Goal: Task Accomplishment & Management: Complete application form

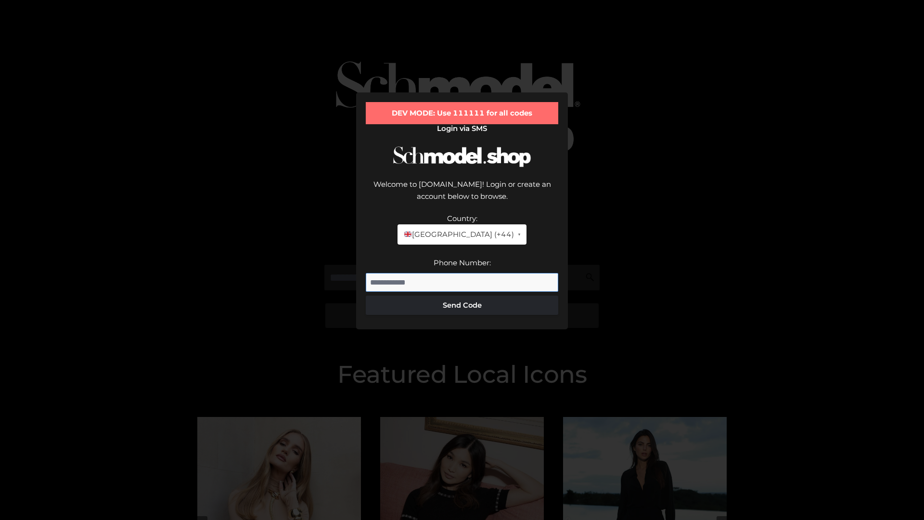
click at [462, 273] on input "Phone Number:" at bounding box center [462, 282] width 192 height 19
type input "**********"
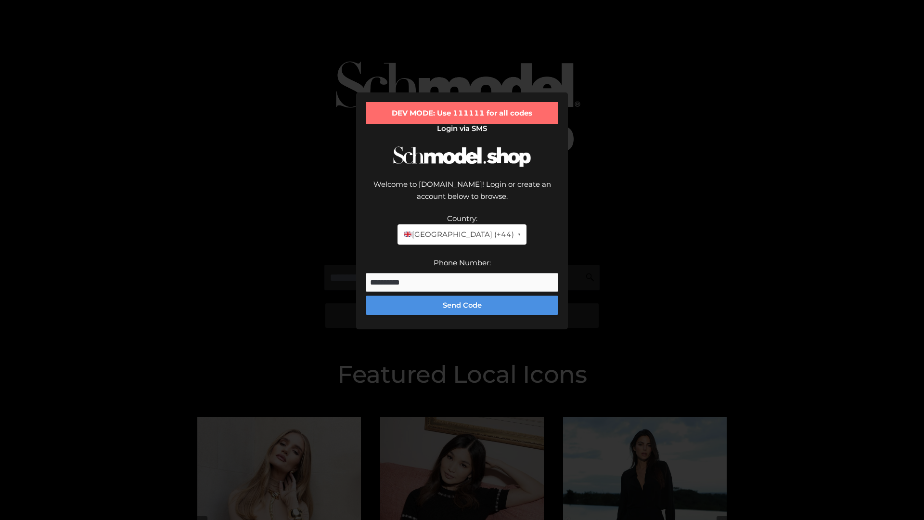
click at [462, 295] on button "Send Code" at bounding box center [462, 304] width 192 height 19
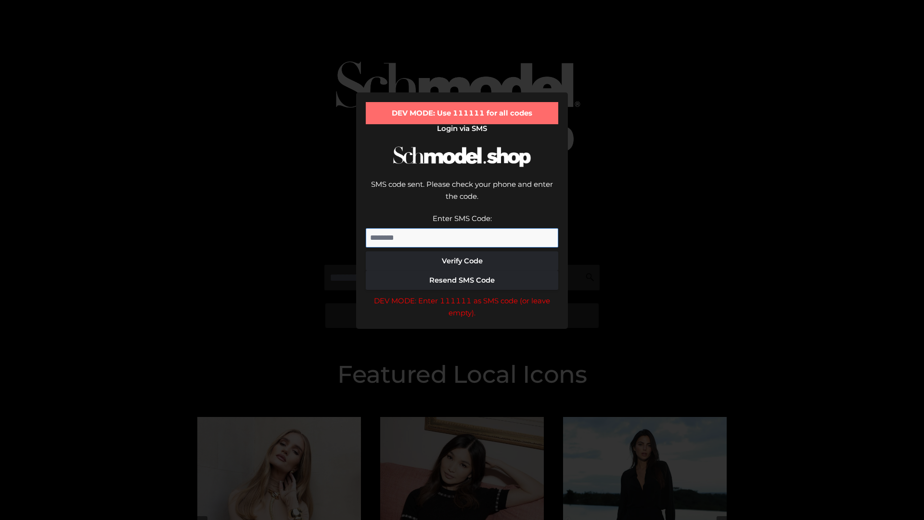
click at [462, 228] on input "Enter SMS Code:" at bounding box center [462, 237] width 192 height 19
type input "******"
click at [462, 251] on button "Verify Code" at bounding box center [462, 260] width 192 height 19
click at [462, 294] on div "DEV MODE: Enter 111111 as SMS code (or leave empty)." at bounding box center [462, 306] width 192 height 25
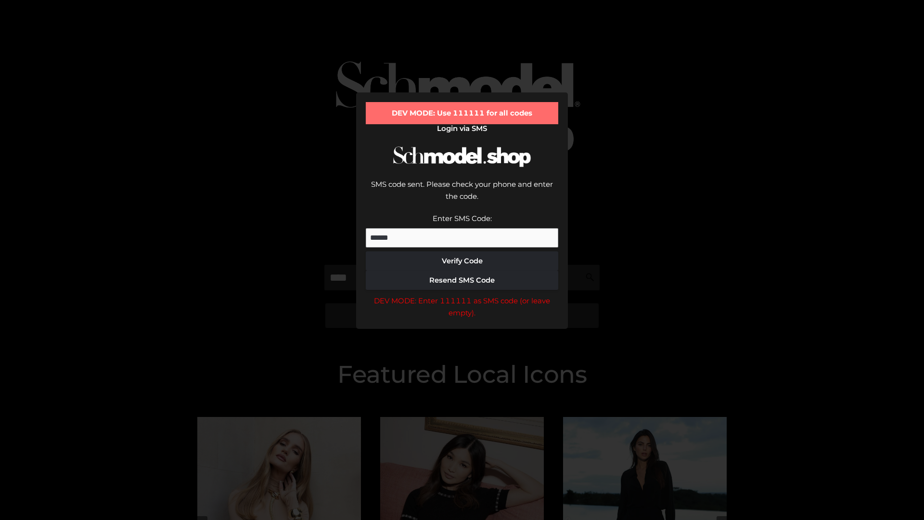
click at [462, 294] on div "DEV MODE: Enter 111111 as SMS code (or leave empty)." at bounding box center [462, 306] width 192 height 25
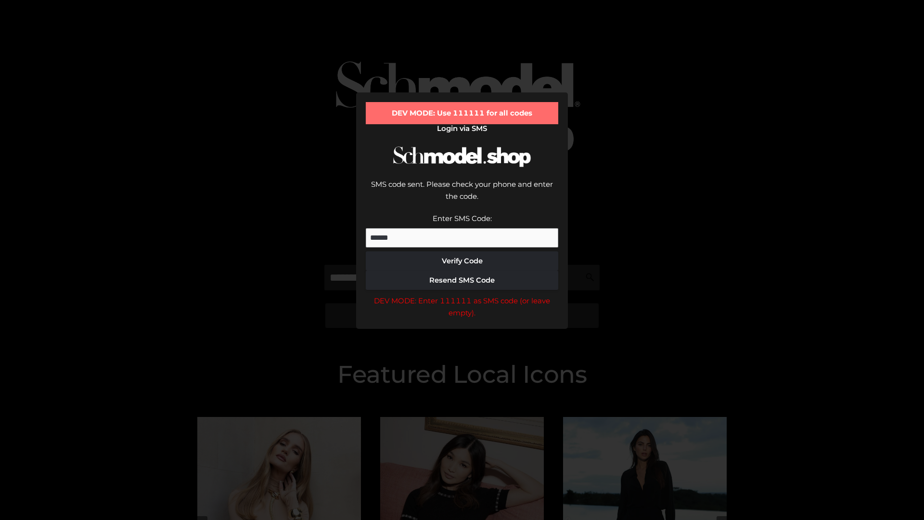
click at [462, 294] on div "DEV MODE: Enter 111111 as SMS code (or leave empty)." at bounding box center [462, 306] width 192 height 25
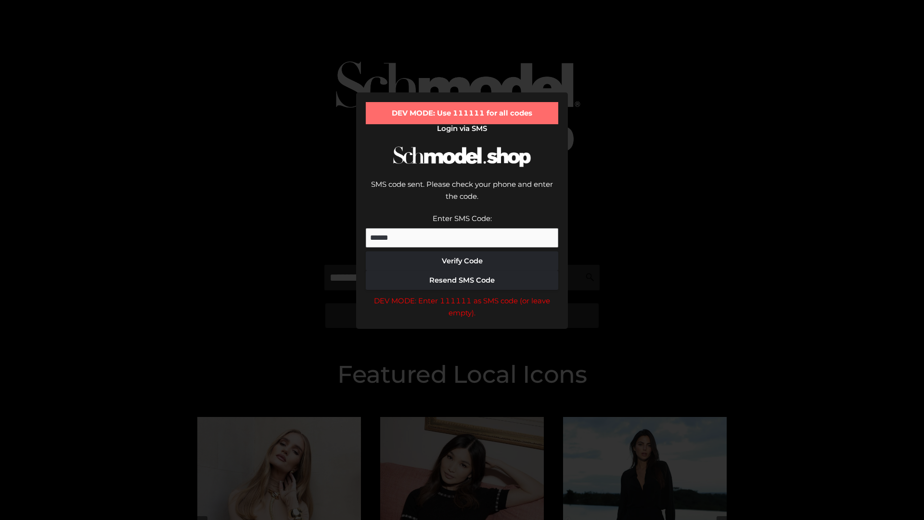
click at [462, 294] on div "DEV MODE: Enter 111111 as SMS code (or leave empty)." at bounding box center [462, 306] width 192 height 25
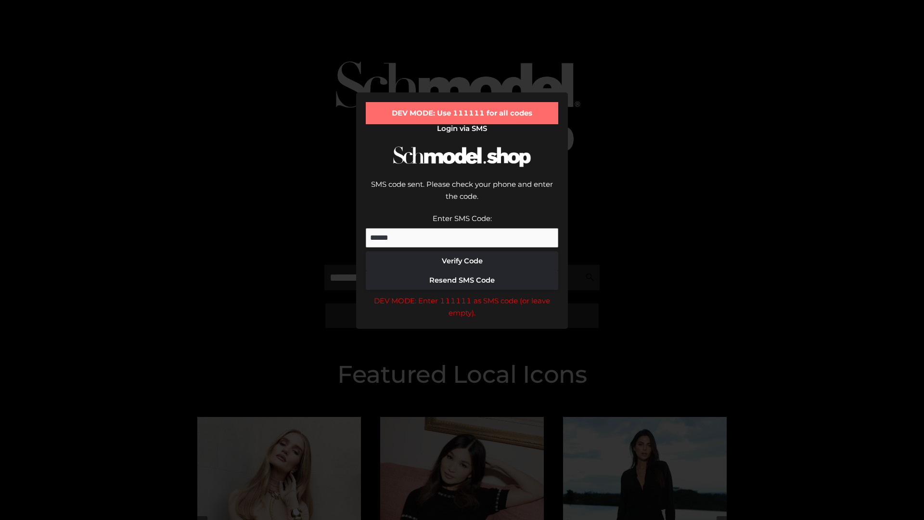
click at [462, 294] on div "DEV MODE: Enter 111111 as SMS code (or leave empty)." at bounding box center [462, 306] width 192 height 25
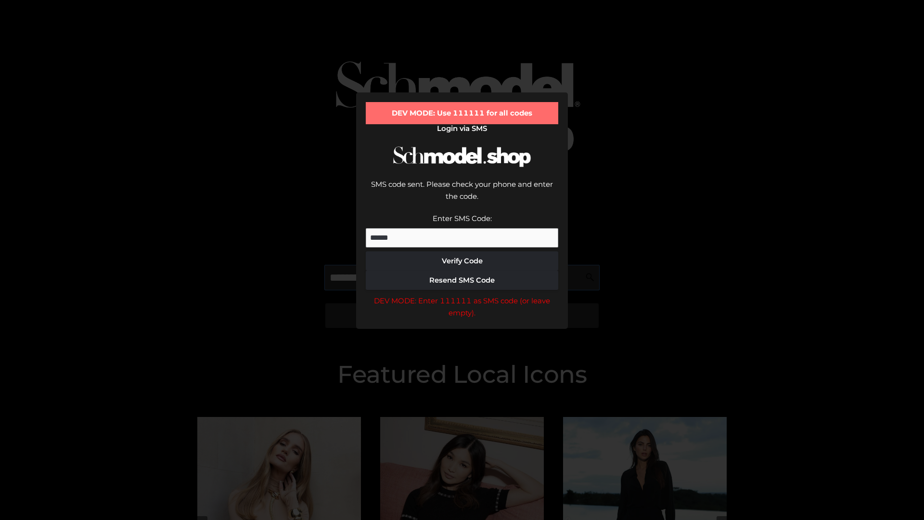
scroll to position [0, 0]
click at [462, 294] on div "DEV MODE: Enter 111111 as SMS code (or leave empty)." at bounding box center [462, 306] width 192 height 25
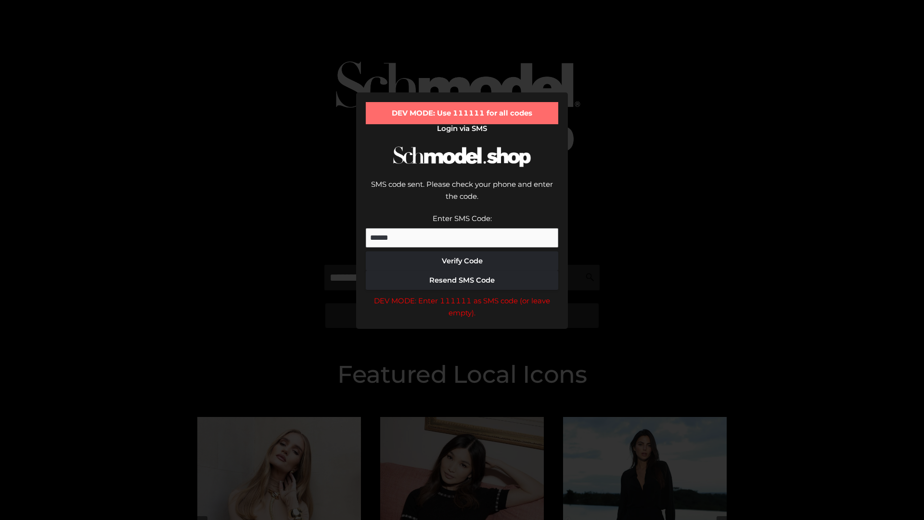
click at [462, 294] on div "DEV MODE: Enter 111111 as SMS code (or leave empty)." at bounding box center [462, 306] width 192 height 25
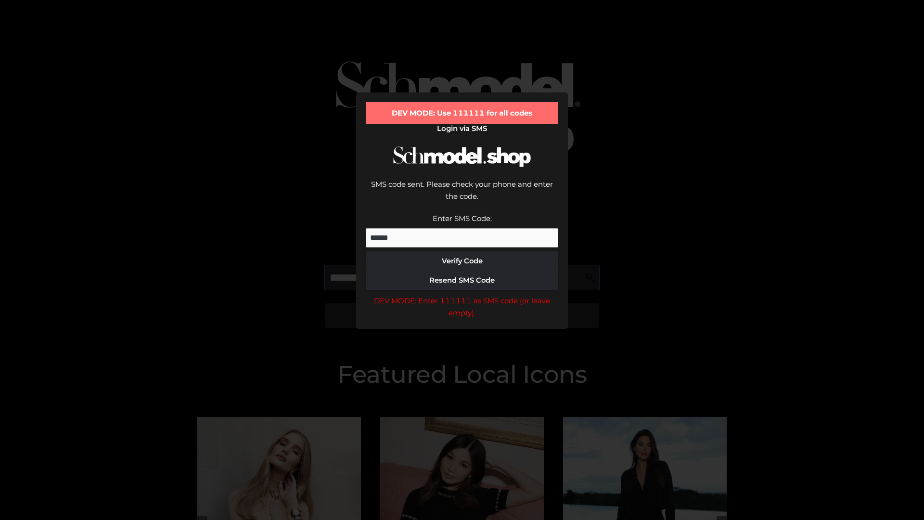
scroll to position [0, 59]
click at [462, 294] on div "DEV MODE: Enter 111111 as SMS code (or leave empty)." at bounding box center [462, 306] width 192 height 25
type input "**********"
